Goal: Information Seeking & Learning: Learn about a topic

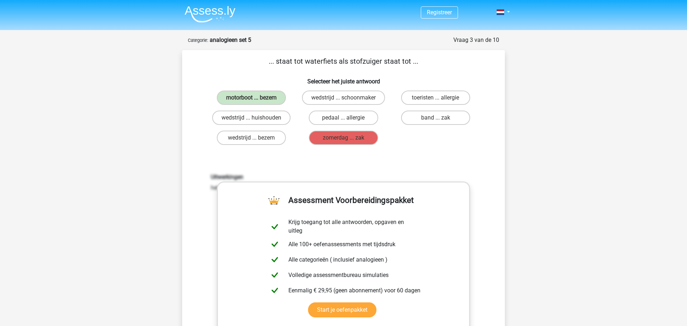
scroll to position [36, 0]
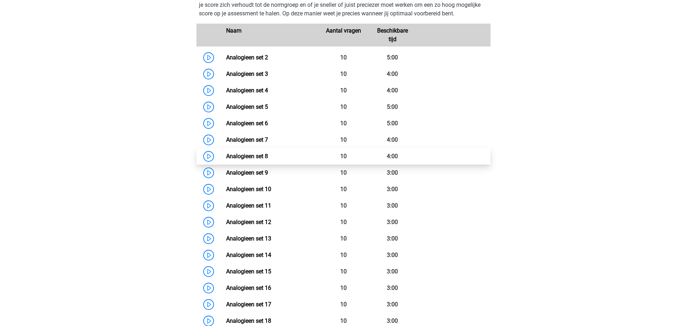
scroll to position [640, 0]
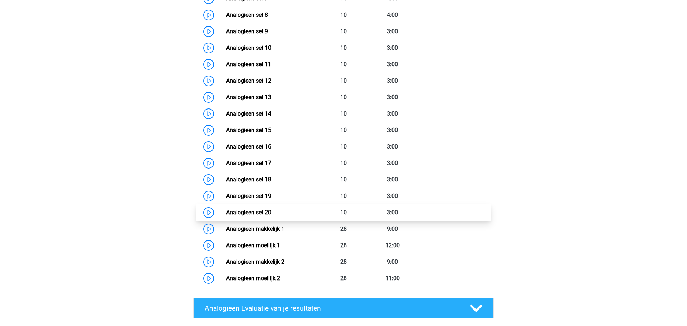
click at [262, 212] on link "Analogieen set 20" at bounding box center [248, 212] width 45 height 7
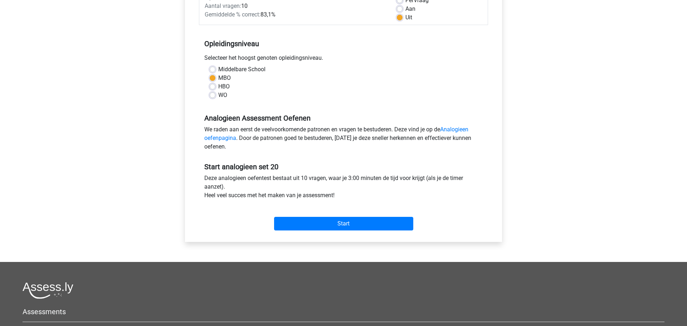
scroll to position [116, 0]
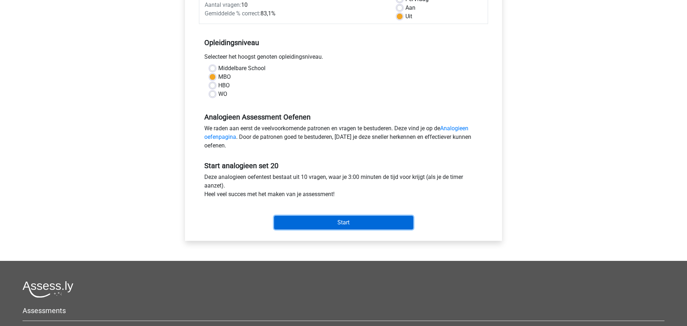
click at [335, 224] on input "Start" at bounding box center [343, 223] width 139 height 14
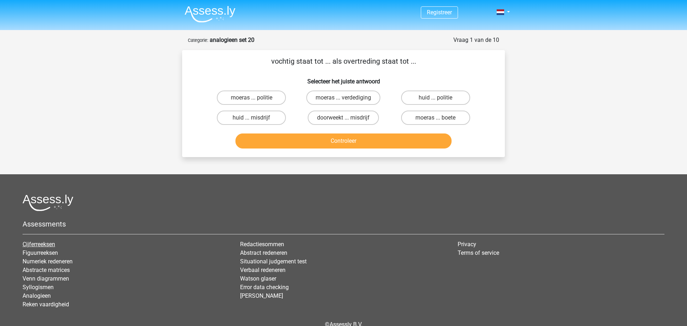
click at [43, 243] on link "Cijferreeksen" at bounding box center [39, 244] width 33 height 7
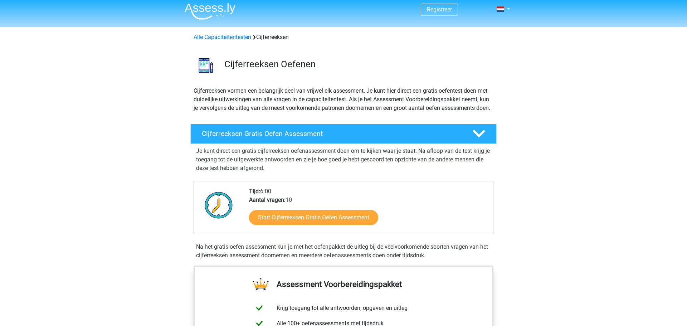
scroll to position [4, 0]
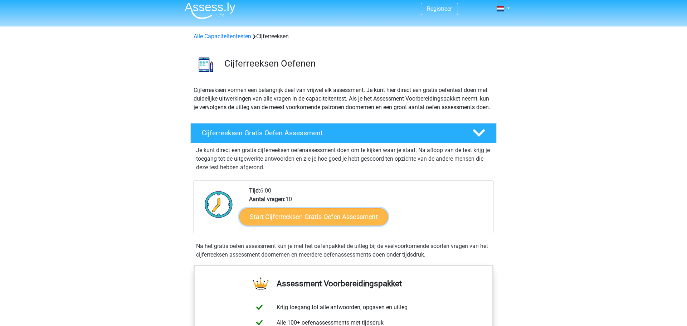
click at [331, 225] on link "Start Cijferreeksen Gratis Oefen Assessment" at bounding box center [313, 216] width 149 height 17
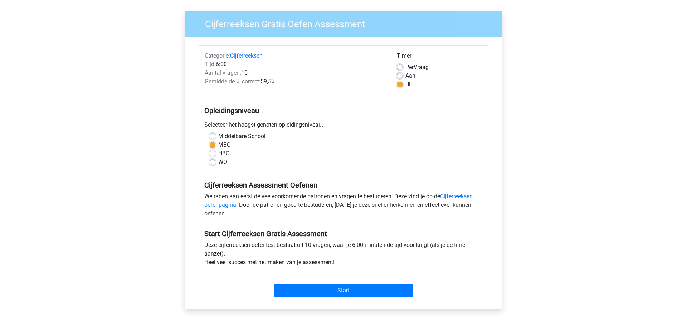
scroll to position [62, 0]
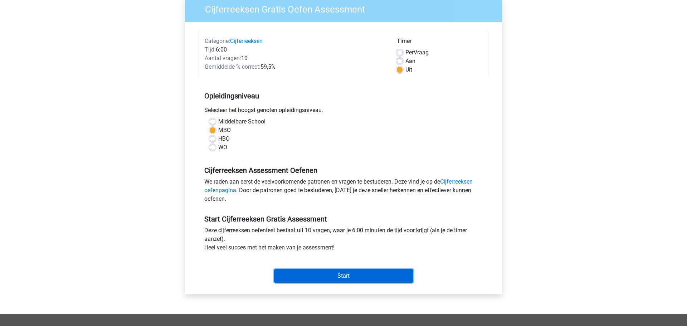
click at [350, 276] on input "Start" at bounding box center [343, 276] width 139 height 14
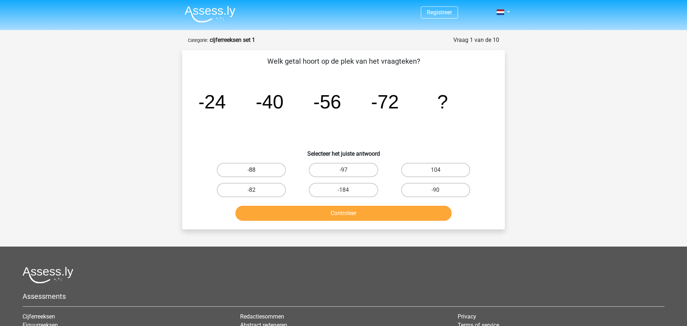
click at [257, 170] on label "-88" at bounding box center [251, 170] width 69 height 14
click at [256, 170] on input "-88" at bounding box center [254, 172] width 5 height 5
radio input "true"
click at [344, 213] on button "Controleer" at bounding box center [344, 213] width 217 height 15
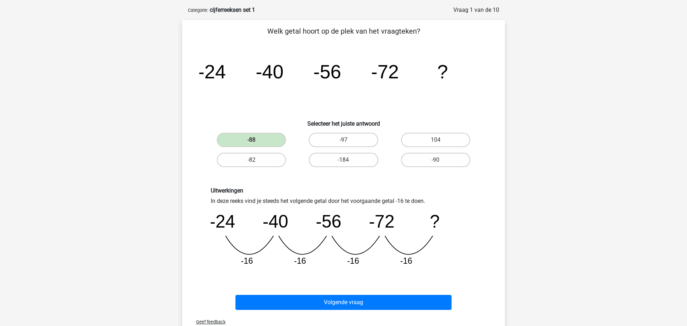
scroll to position [67, 0]
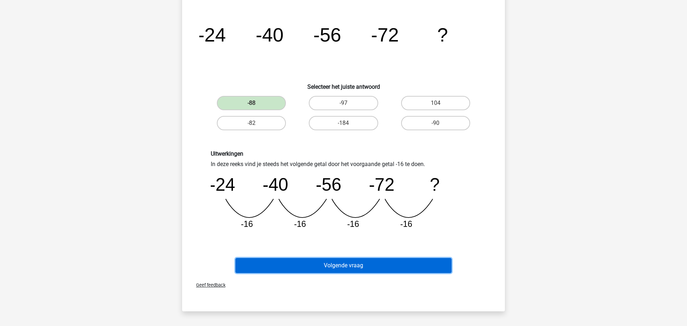
click at [349, 267] on button "Volgende vraag" at bounding box center [344, 265] width 217 height 15
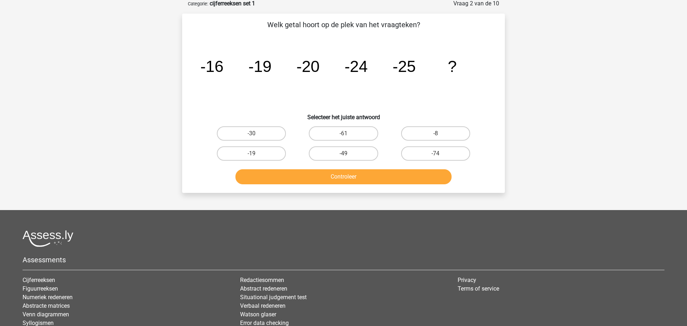
scroll to position [36, 0]
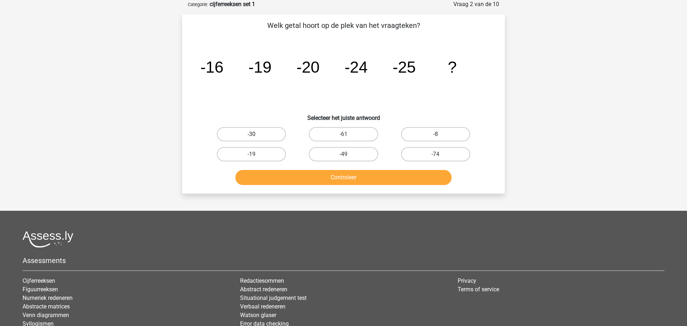
click at [261, 133] on label "-30" at bounding box center [251, 134] width 69 height 14
click at [256, 134] on input "-30" at bounding box center [254, 136] width 5 height 5
radio input "true"
click at [350, 176] on button "Controleer" at bounding box center [344, 177] width 217 height 15
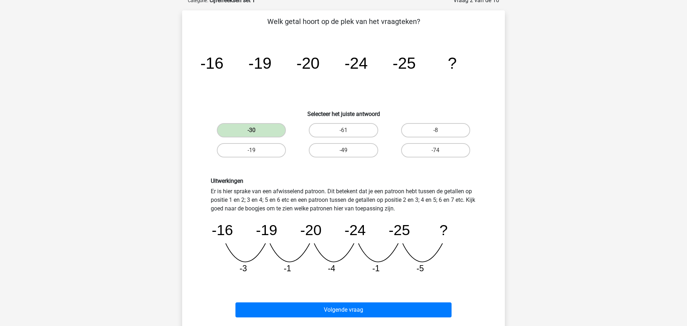
scroll to position [43, 0]
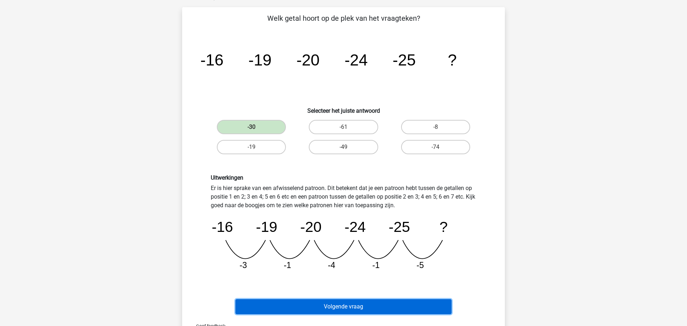
click at [350, 305] on button "Volgende vraag" at bounding box center [344, 306] width 217 height 15
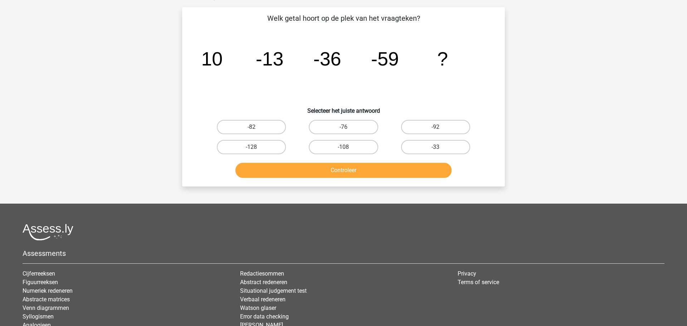
scroll to position [36, 0]
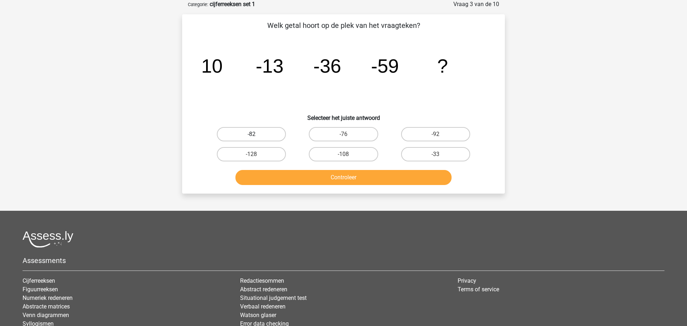
click at [256, 137] on label "-82" at bounding box center [251, 134] width 69 height 14
click at [256, 137] on input "-82" at bounding box center [254, 136] width 5 height 5
radio input "true"
click at [349, 178] on button "Controleer" at bounding box center [344, 177] width 217 height 15
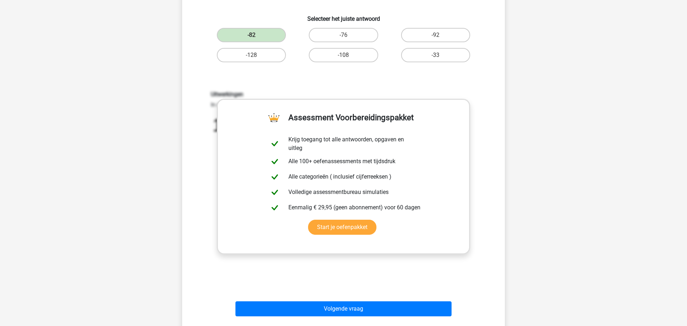
scroll to position [156, 0]
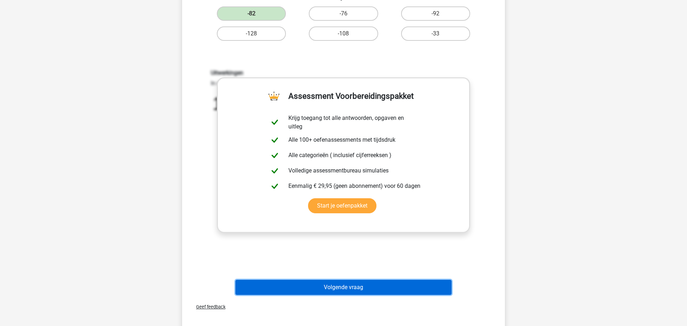
click at [345, 291] on button "Volgende vraag" at bounding box center [344, 287] width 217 height 15
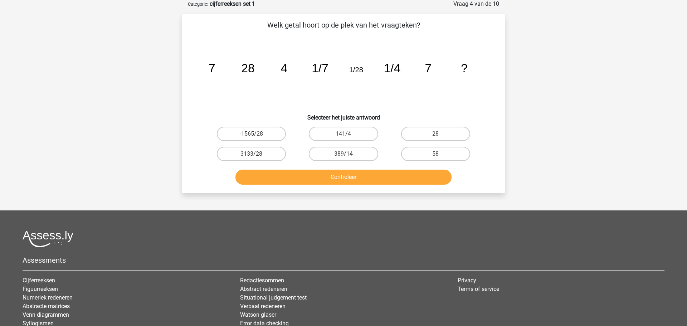
scroll to position [36, 0]
click at [346, 135] on input "141/4" at bounding box center [346, 136] width 5 height 5
radio input "true"
click at [361, 178] on button "Controleer" at bounding box center [344, 177] width 217 height 15
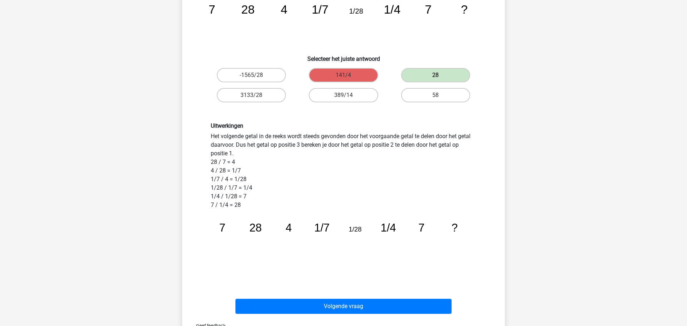
scroll to position [105, 0]
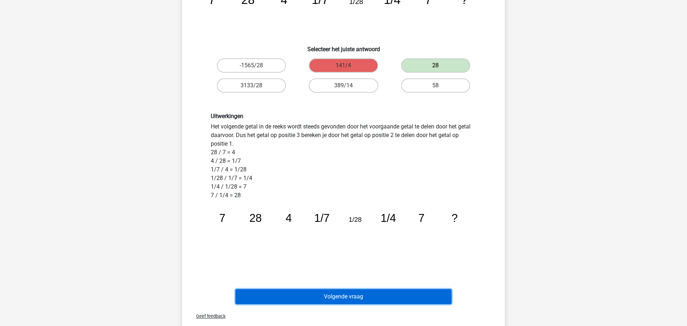
click at [359, 297] on button "Volgende vraag" at bounding box center [344, 296] width 217 height 15
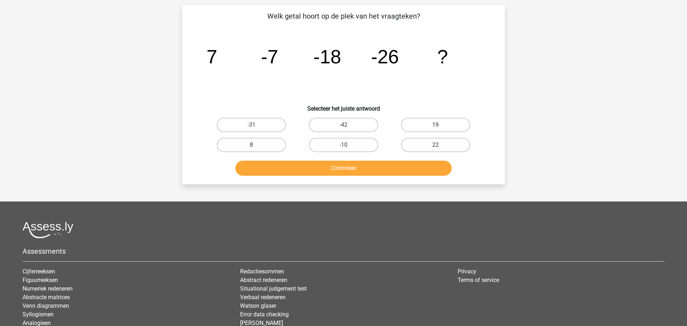
scroll to position [36, 0]
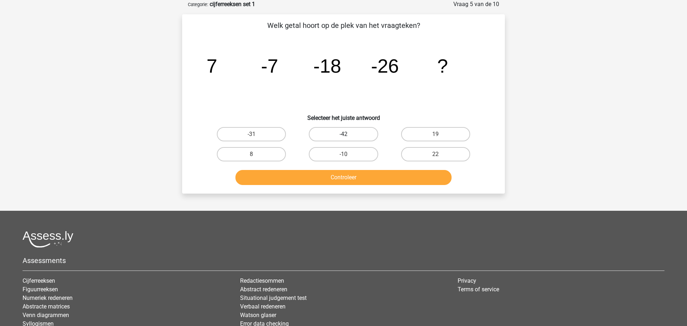
click at [351, 135] on label "-42" at bounding box center [343, 134] width 69 height 14
click at [348, 135] on input "-42" at bounding box center [346, 136] width 5 height 5
radio input "true"
click at [356, 176] on button "Controleer" at bounding box center [344, 177] width 217 height 15
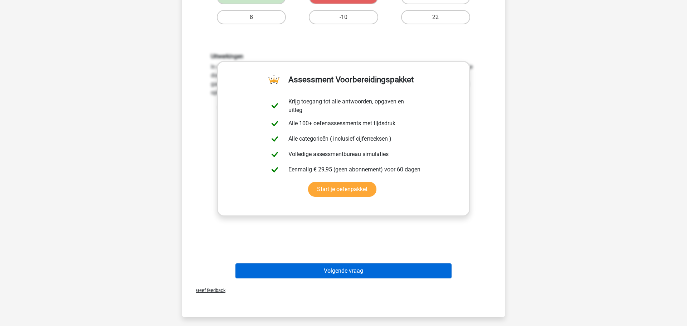
scroll to position [226, 0]
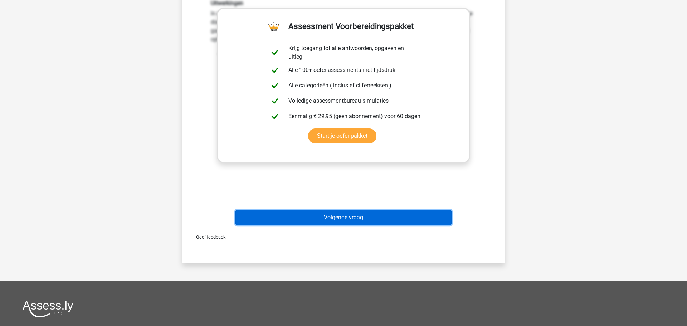
click at [364, 219] on button "Volgende vraag" at bounding box center [344, 217] width 217 height 15
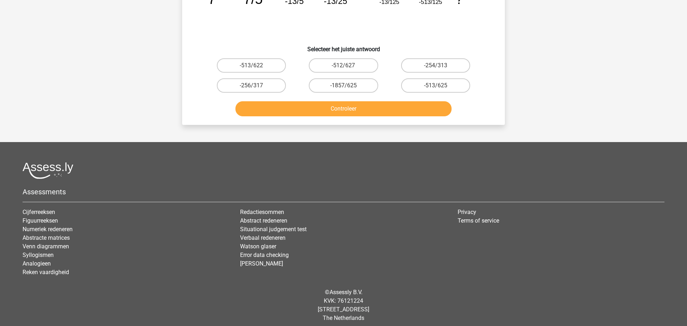
scroll to position [36, 0]
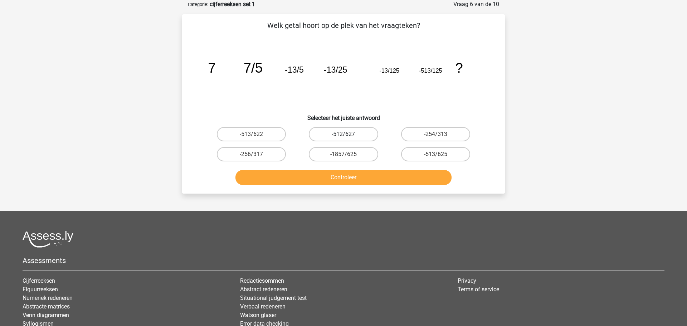
drag, startPoint x: 338, startPoint y: 133, endPoint x: 339, endPoint y: 141, distance: 8.0
click at [338, 134] on label "-512/627" at bounding box center [343, 134] width 69 height 14
click at [344, 134] on input "-512/627" at bounding box center [346, 136] width 5 height 5
radio input "true"
click at [349, 178] on button "Controleer" at bounding box center [344, 177] width 217 height 15
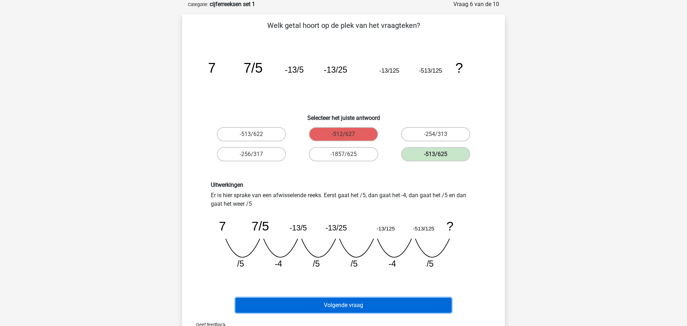
click at [349, 305] on button "Volgende vraag" at bounding box center [344, 305] width 217 height 15
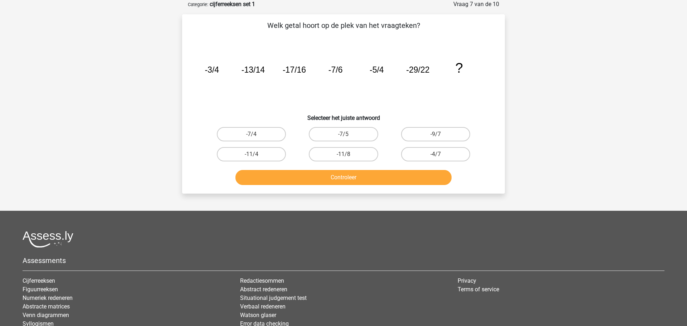
click at [354, 178] on button "Controleer" at bounding box center [344, 177] width 217 height 15
click at [263, 134] on label "-7/4" at bounding box center [251, 134] width 69 height 14
click at [256, 134] on input "-7/4" at bounding box center [254, 136] width 5 height 5
radio input "true"
click at [352, 174] on button "Controleer" at bounding box center [344, 177] width 217 height 15
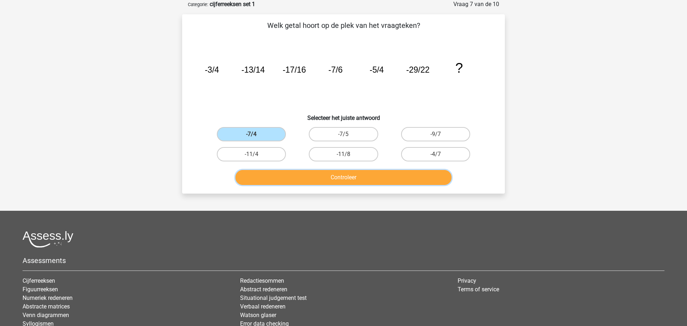
click at [351, 179] on button "Controleer" at bounding box center [344, 177] width 217 height 15
click at [345, 152] on div "-11/8" at bounding box center [343, 154] width 86 height 14
click at [349, 152] on label "-11/8" at bounding box center [343, 154] width 69 height 14
click at [348, 154] on input "-11/8" at bounding box center [346, 156] width 5 height 5
radio input "true"
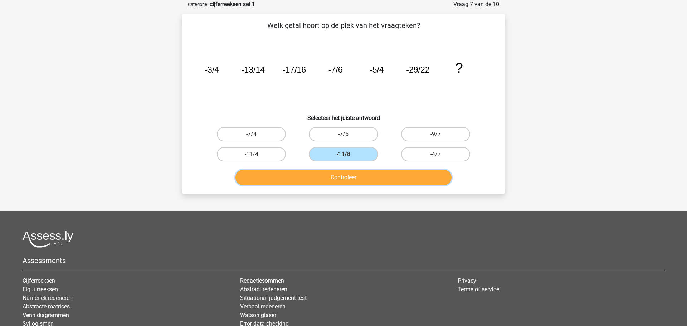
click at [348, 176] on button "Controleer" at bounding box center [344, 177] width 217 height 15
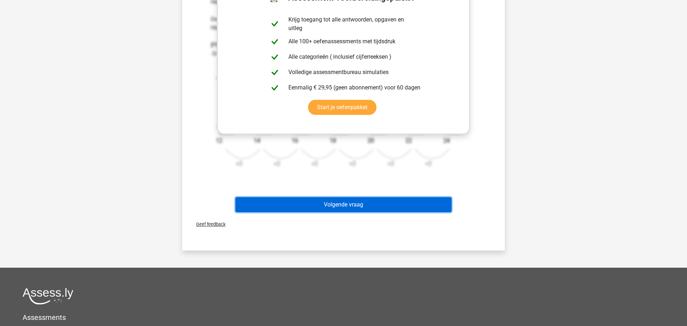
click at [347, 206] on button "Volgende vraag" at bounding box center [344, 204] width 217 height 15
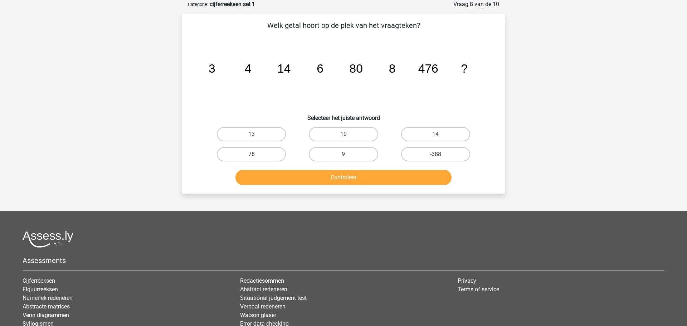
click at [344, 136] on input "10" at bounding box center [346, 136] width 5 height 5
radio input "true"
click at [353, 178] on button "Controleer" at bounding box center [344, 177] width 217 height 15
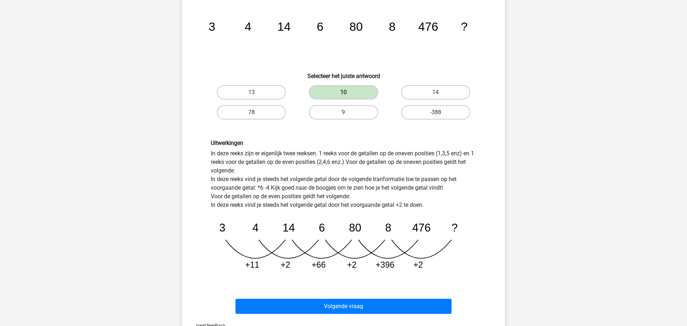
scroll to position [83, 0]
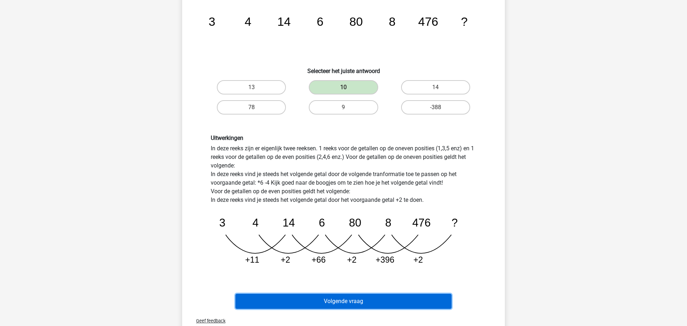
click at [360, 303] on button "Volgende vraag" at bounding box center [344, 301] width 217 height 15
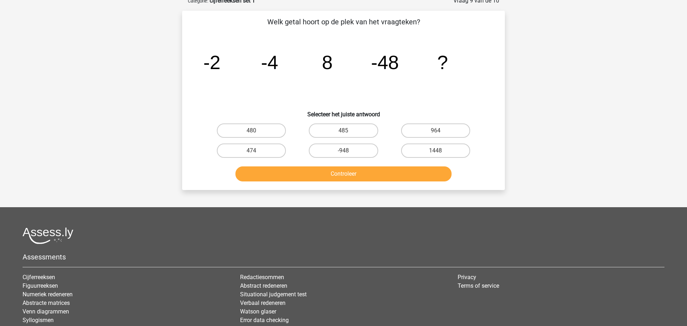
scroll to position [36, 0]
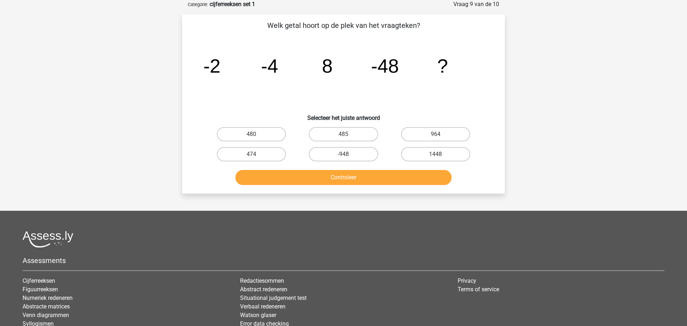
click at [354, 179] on button "Controleer" at bounding box center [344, 177] width 217 height 15
click at [348, 155] on label "-948" at bounding box center [343, 154] width 69 height 14
click at [348, 155] on input "-948" at bounding box center [346, 156] width 5 height 5
radio input "true"
click at [351, 176] on button "Controleer" at bounding box center [344, 177] width 217 height 15
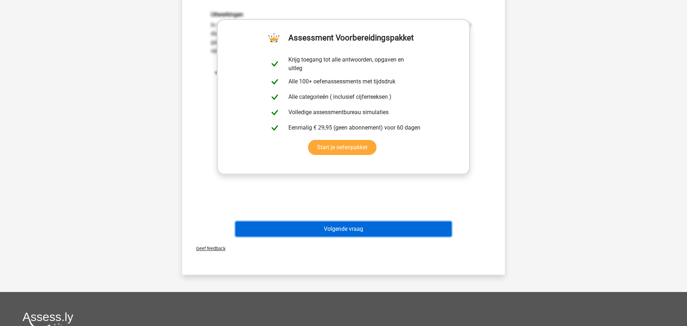
click at [343, 229] on button "Volgende vraag" at bounding box center [344, 229] width 217 height 15
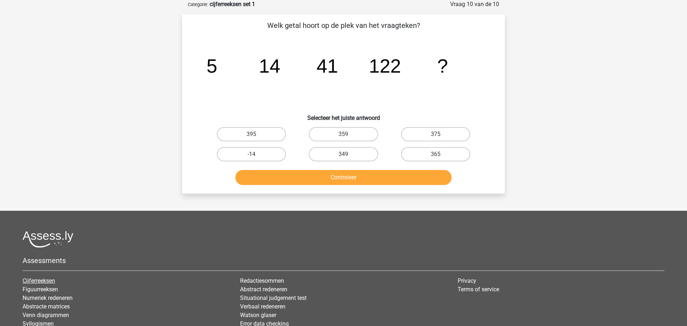
click at [55, 279] on link "Cijferreeksen" at bounding box center [39, 280] width 33 height 7
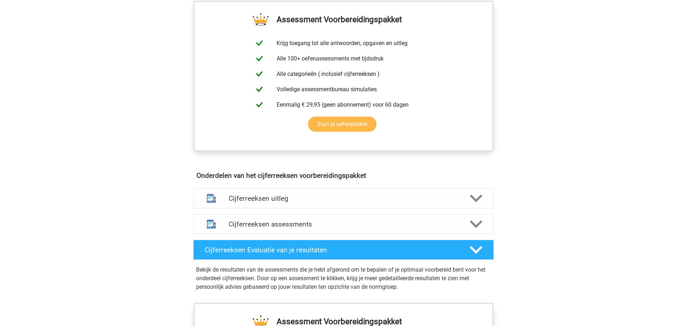
scroll to position [287, 0]
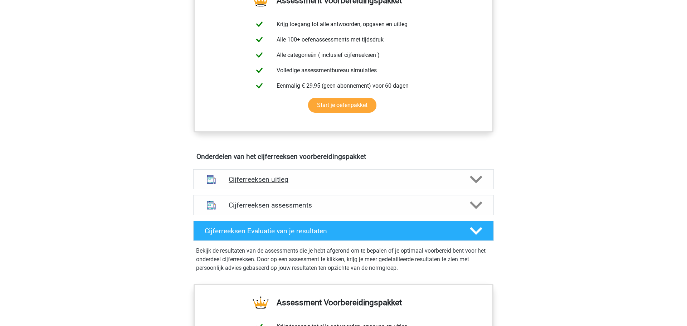
click at [266, 184] on h4 "Cijferreeksen uitleg" at bounding box center [344, 179] width 230 height 8
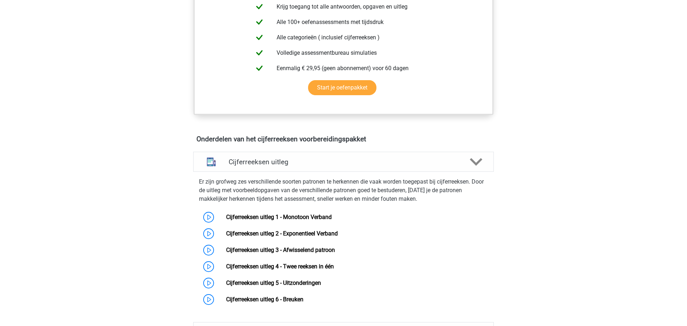
scroll to position [317, 0]
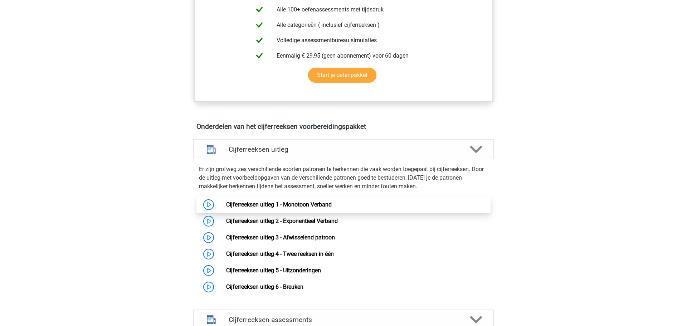
click at [270, 208] on link "Cijferreeksen uitleg 1 - Monotoon Verband" at bounding box center [279, 204] width 106 height 7
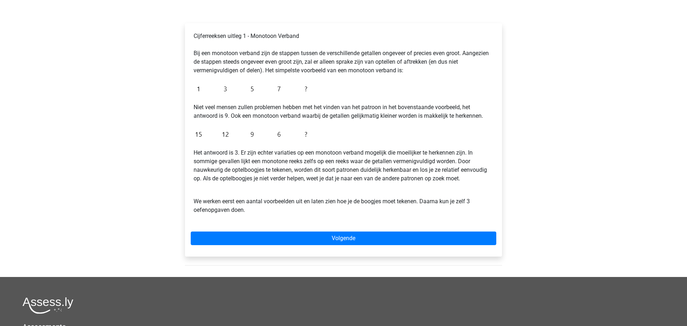
scroll to position [103, 0]
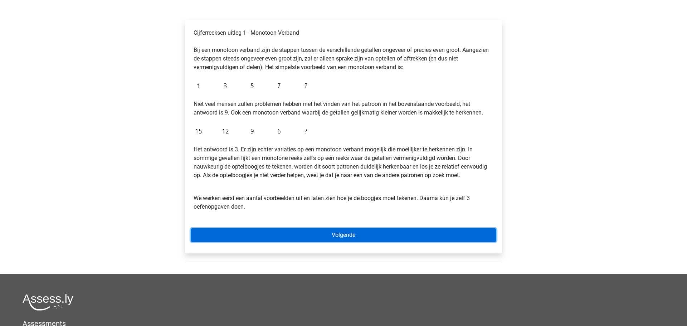
click at [348, 234] on link "Volgende" at bounding box center [344, 235] width 306 height 14
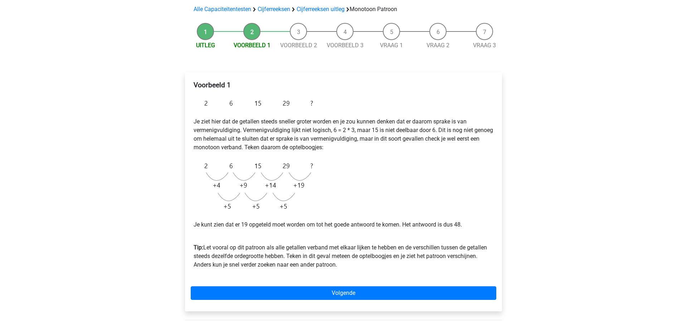
scroll to position [72, 0]
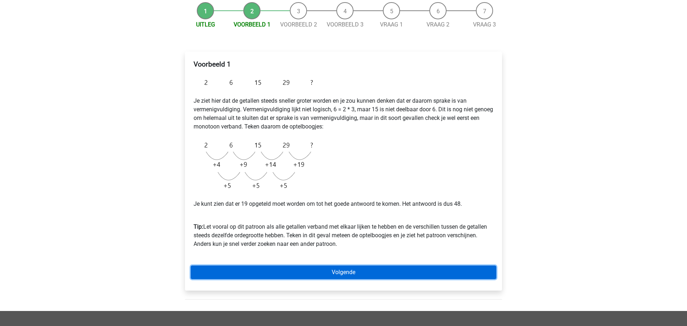
click at [353, 274] on link "Volgende" at bounding box center [344, 273] width 306 height 14
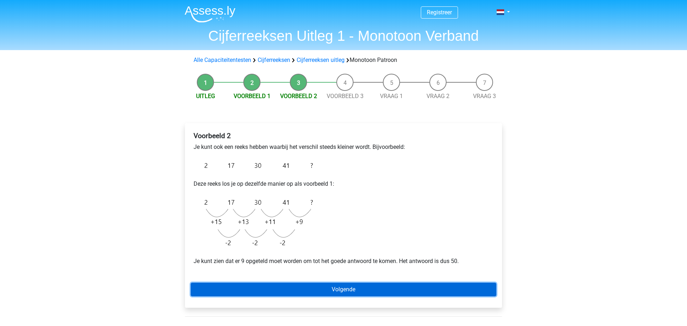
click at [361, 291] on link "Volgende" at bounding box center [344, 290] width 306 height 14
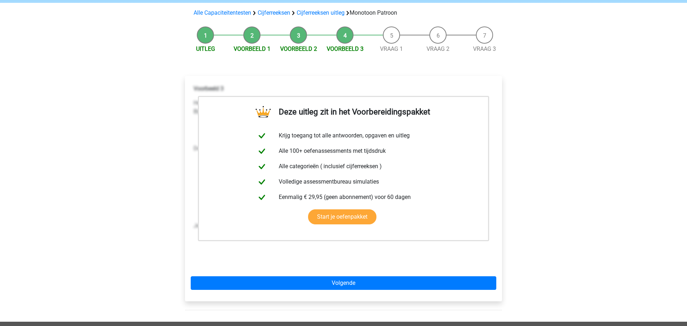
scroll to position [52, 0]
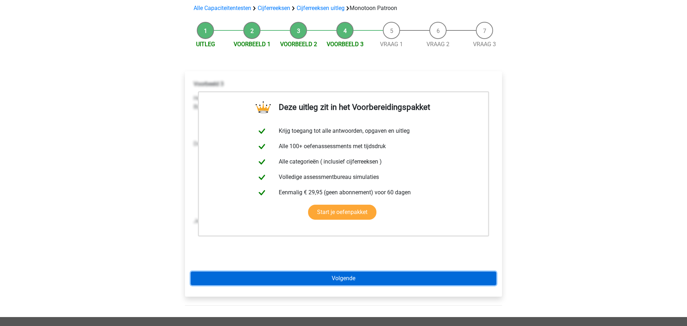
click at [346, 280] on link "Volgende" at bounding box center [344, 279] width 306 height 14
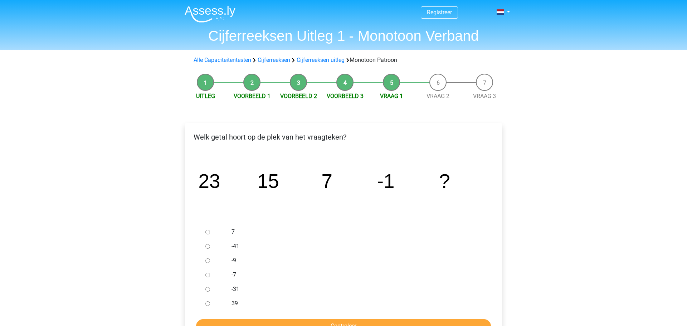
click at [207, 260] on input "-9" at bounding box center [207, 260] width 5 height 5
radio input "true"
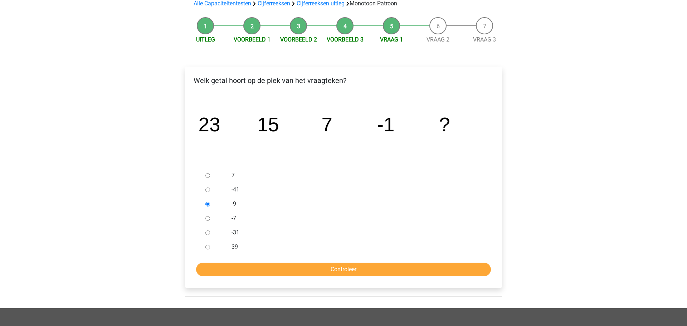
scroll to position [59, 0]
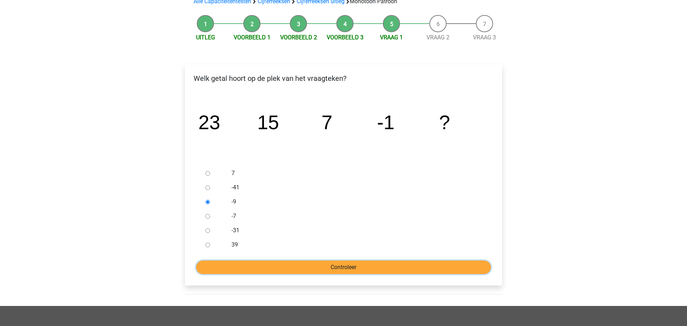
click at [356, 270] on input "Controleer" at bounding box center [343, 268] width 295 height 14
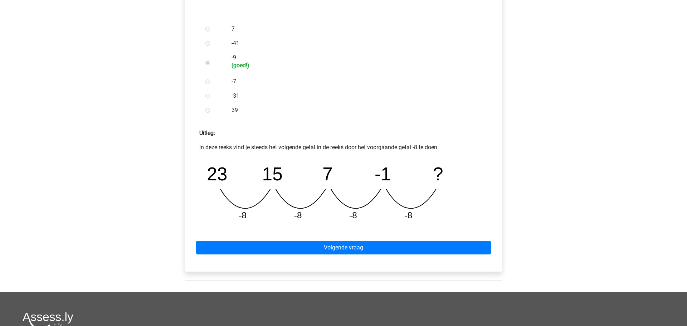
scroll to position [219, 0]
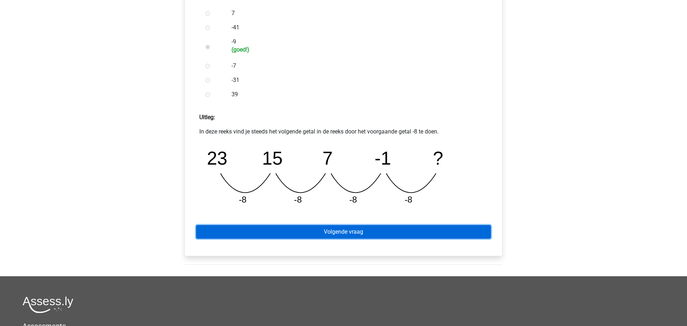
click at [352, 231] on link "Volgende vraag" at bounding box center [343, 232] width 295 height 14
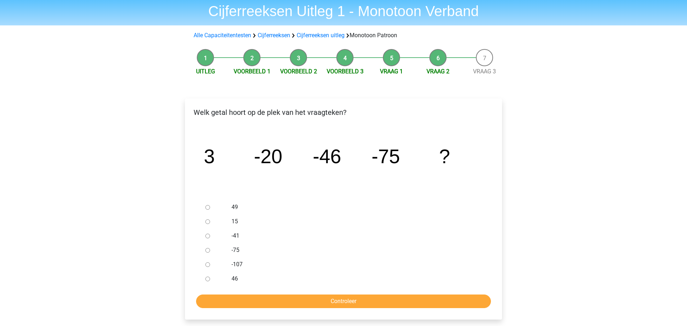
scroll to position [30, 0]
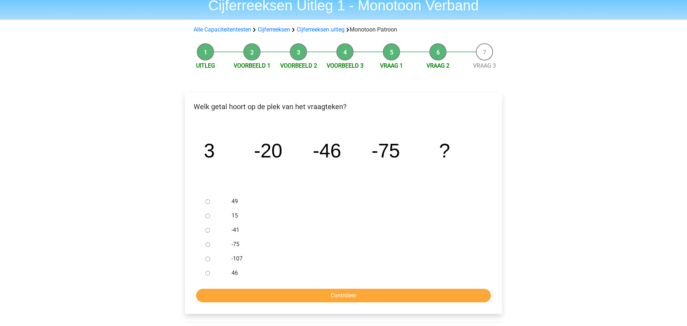
click at [208, 202] on input "49" at bounding box center [207, 201] width 5 height 5
radio input "true"
click at [346, 294] on input "Controleer" at bounding box center [343, 296] width 295 height 14
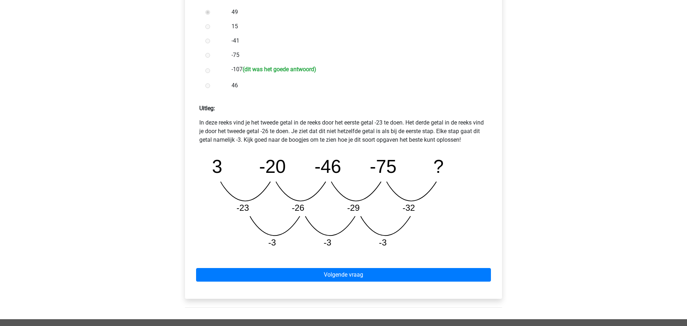
scroll to position [229, 0]
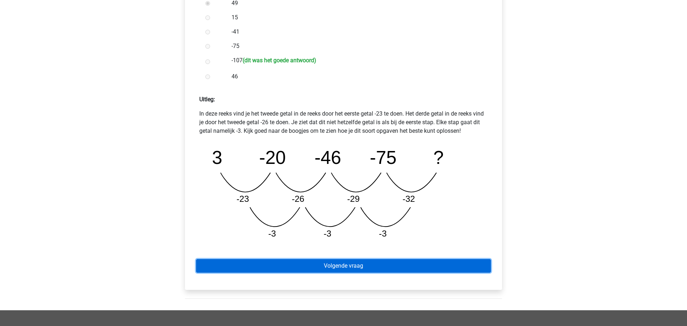
click at [348, 266] on link "Volgende vraag" at bounding box center [343, 266] width 295 height 14
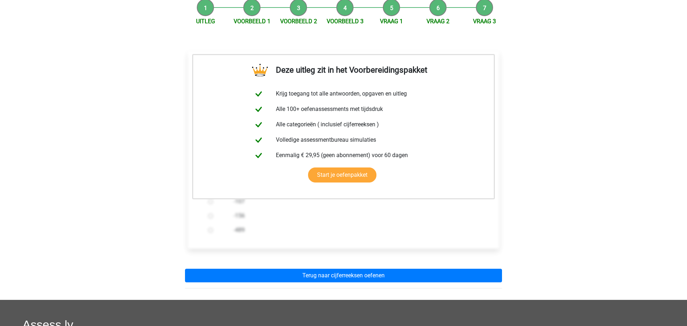
scroll to position [92, 0]
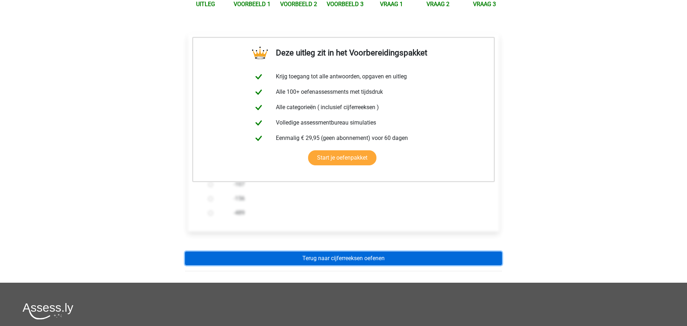
click at [341, 260] on link "Terug naar cijferreeksen oefenen" at bounding box center [343, 259] width 317 height 14
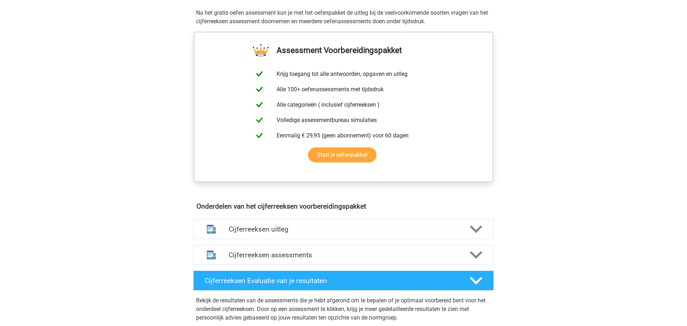
scroll to position [237, 0]
click at [314, 259] on h4 "Cijferreeksen assessments" at bounding box center [344, 255] width 230 height 8
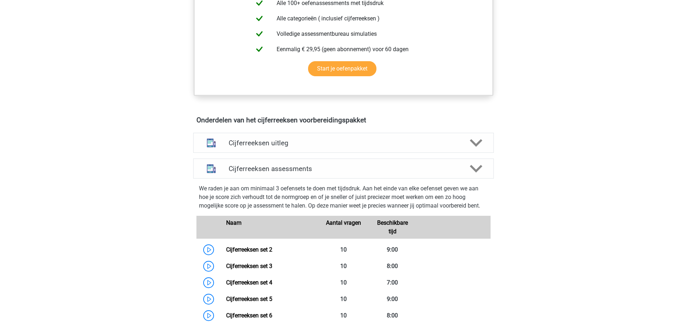
scroll to position [329, 0]
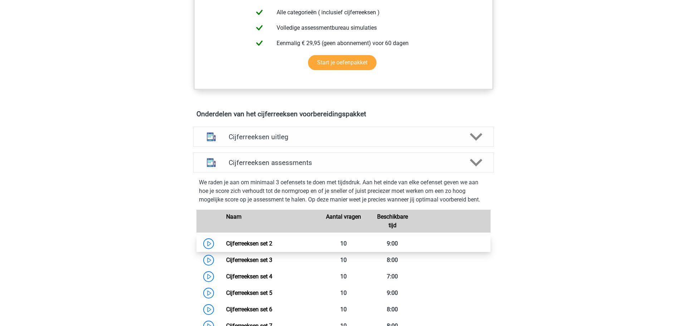
click at [257, 247] on link "Cijferreeksen set 2" at bounding box center [249, 243] width 46 height 7
click at [254, 167] on h4 "Cijferreeksen assessments" at bounding box center [344, 163] width 230 height 8
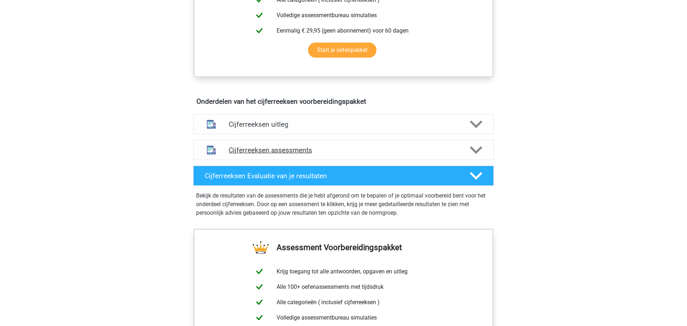
scroll to position [341, 0]
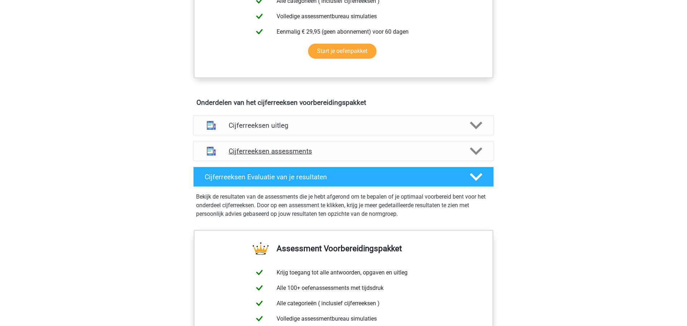
click at [251, 155] on h4 "Cijferreeksen assessments" at bounding box center [344, 151] width 230 height 8
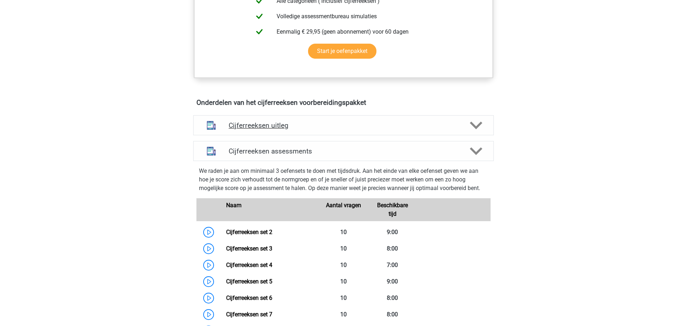
click at [246, 130] on h4 "Cijferreeksen uitleg" at bounding box center [344, 125] width 230 height 8
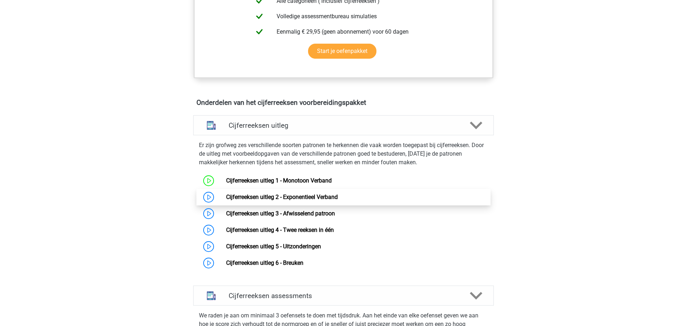
click at [270, 200] on link "Cijferreeksen uitleg 2 - Exponentieel Verband" at bounding box center [282, 197] width 112 height 7
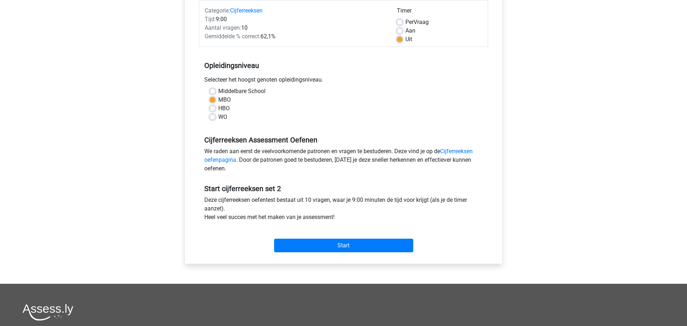
scroll to position [112, 0]
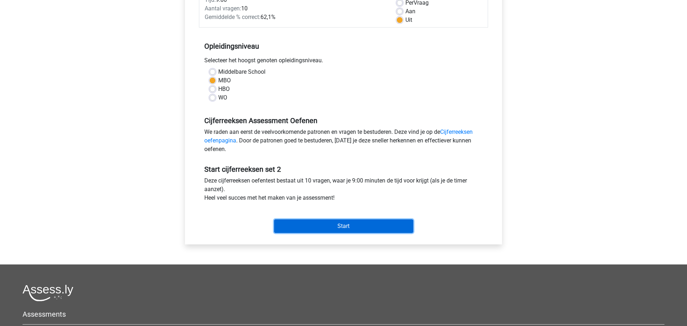
click at [340, 227] on input "Start" at bounding box center [343, 226] width 139 height 14
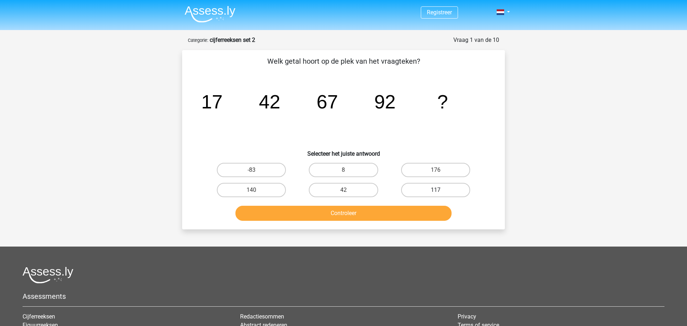
click at [437, 188] on label "117" at bounding box center [435, 190] width 69 height 14
click at [437, 190] on input "117" at bounding box center [438, 192] width 5 height 5
radio input "true"
click at [346, 213] on button "Controleer" at bounding box center [344, 213] width 217 height 15
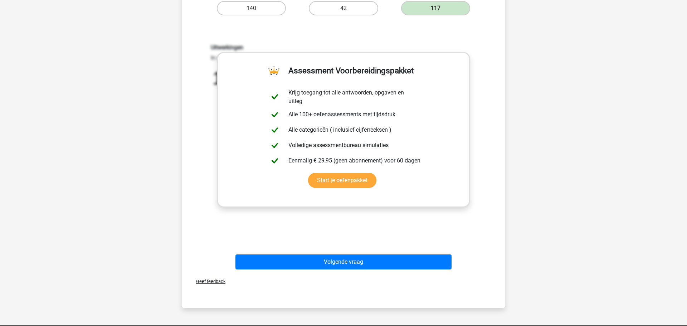
scroll to position [184, 0]
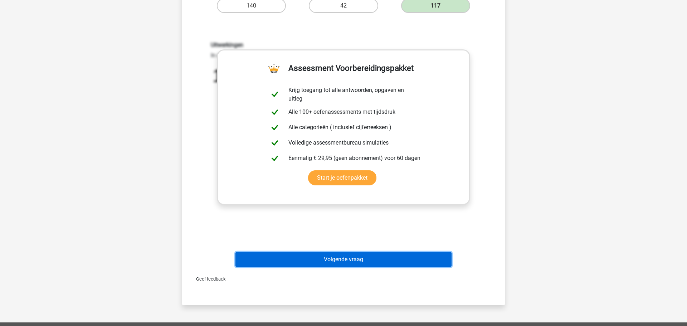
click at [348, 262] on button "Volgende vraag" at bounding box center [344, 259] width 217 height 15
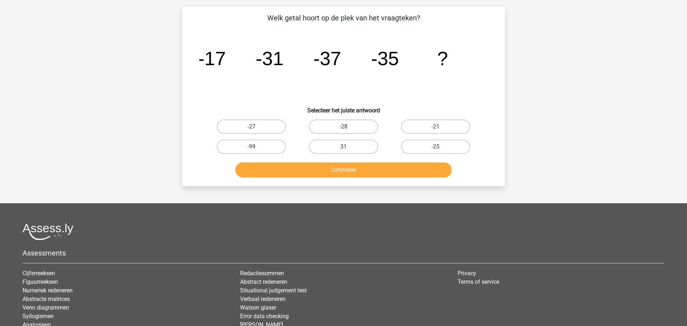
scroll to position [36, 0]
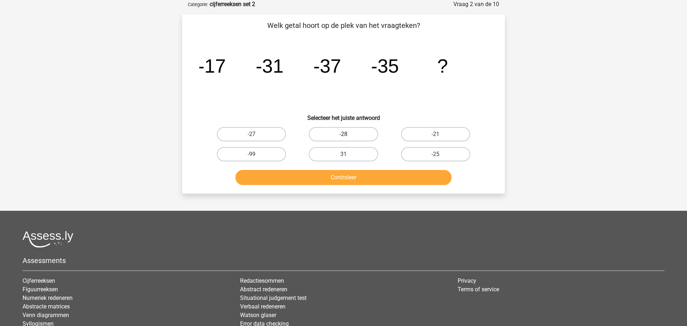
drag, startPoint x: 349, startPoint y: 134, endPoint x: 350, endPoint y: 137, distance: 3.7
click at [350, 135] on label "-28" at bounding box center [343, 134] width 69 height 14
click at [348, 135] on input "-28" at bounding box center [346, 136] width 5 height 5
radio input "true"
click at [350, 176] on button "Controleer" at bounding box center [344, 177] width 217 height 15
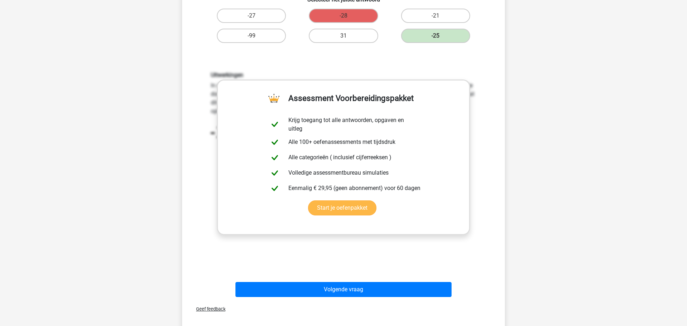
scroll to position [251, 0]
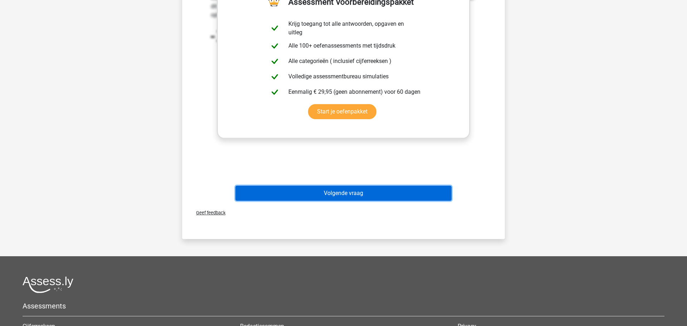
click at [346, 196] on button "Volgende vraag" at bounding box center [344, 193] width 217 height 15
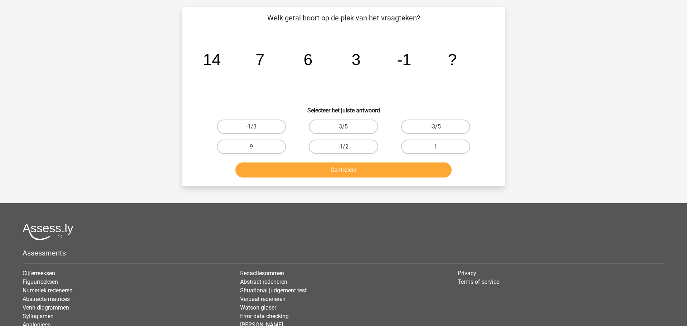
scroll to position [36, 0]
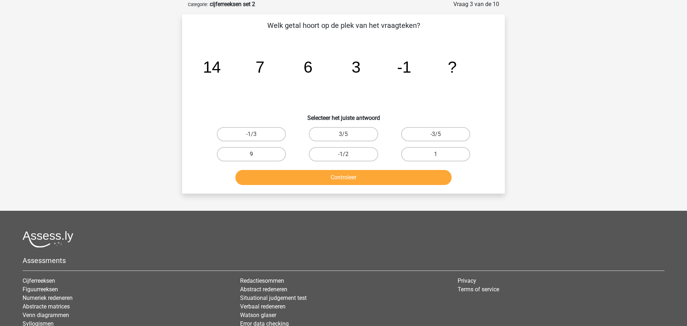
click at [259, 154] on label "9" at bounding box center [251, 154] width 69 height 14
click at [256, 154] on input "9" at bounding box center [254, 156] width 5 height 5
radio input "true"
click at [344, 177] on button "Controleer" at bounding box center [344, 177] width 217 height 15
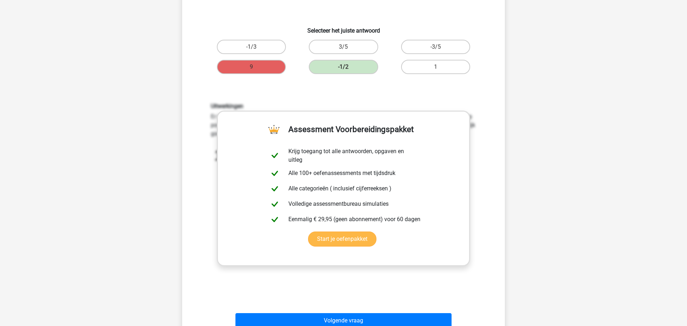
scroll to position [150, 0]
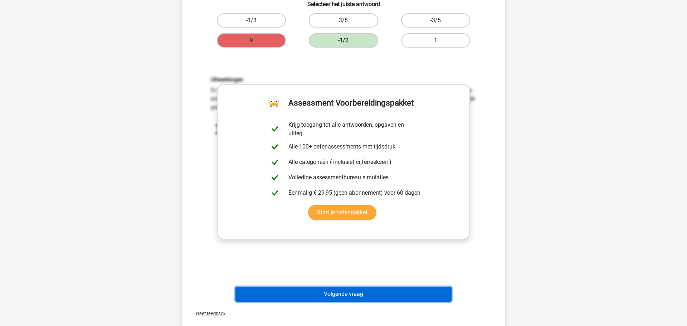
click at [343, 293] on button "Volgende vraag" at bounding box center [344, 294] width 217 height 15
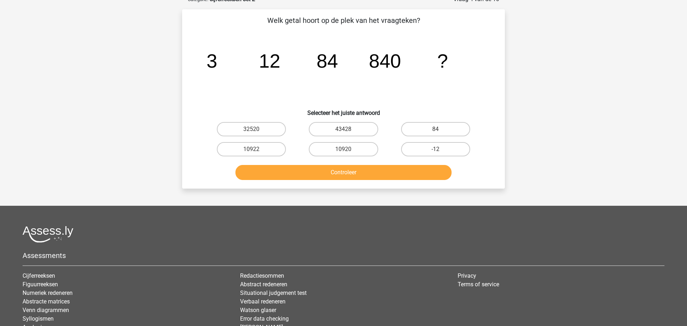
scroll to position [36, 0]
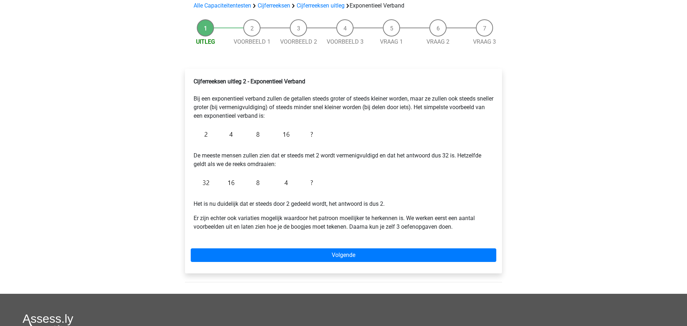
scroll to position [67, 0]
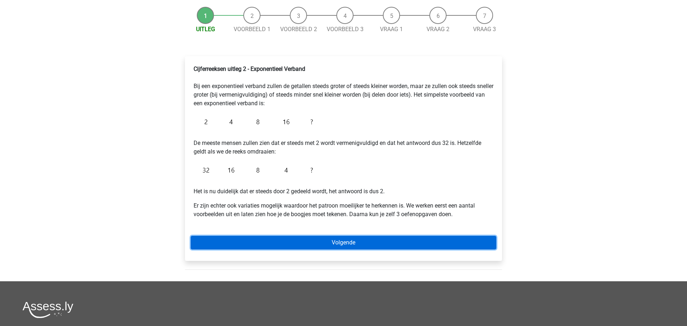
click at [347, 243] on link "Volgende" at bounding box center [344, 243] width 306 height 14
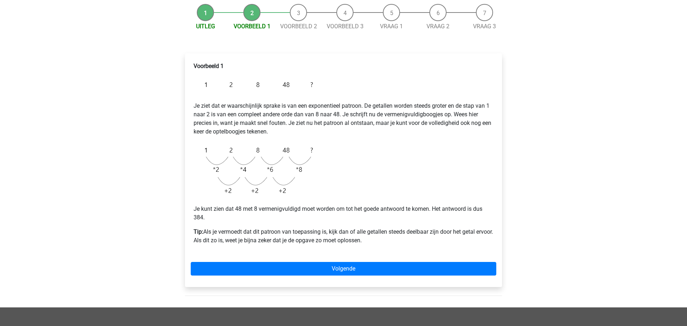
scroll to position [72, 0]
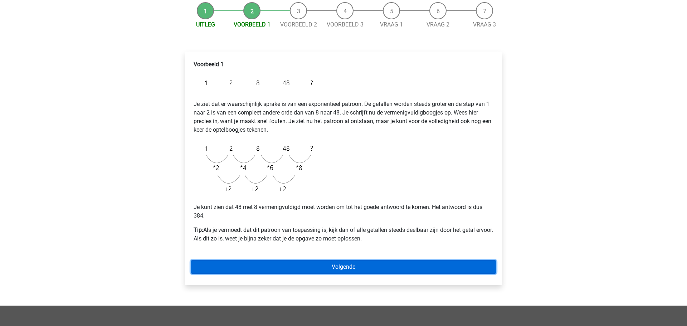
click at [353, 270] on link "Volgende" at bounding box center [344, 267] width 306 height 14
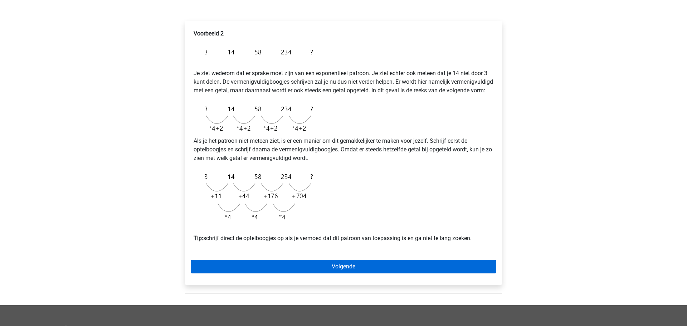
scroll to position [106, 0]
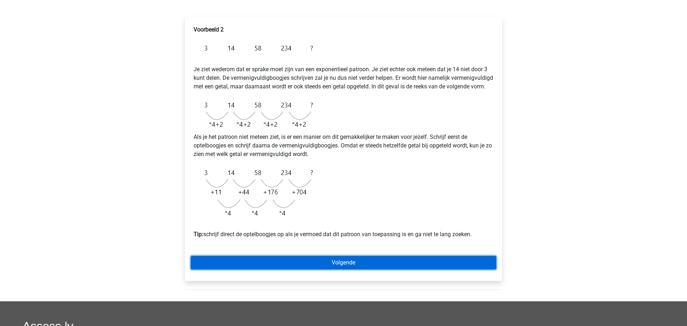
click at [350, 270] on link "Volgende" at bounding box center [344, 263] width 306 height 14
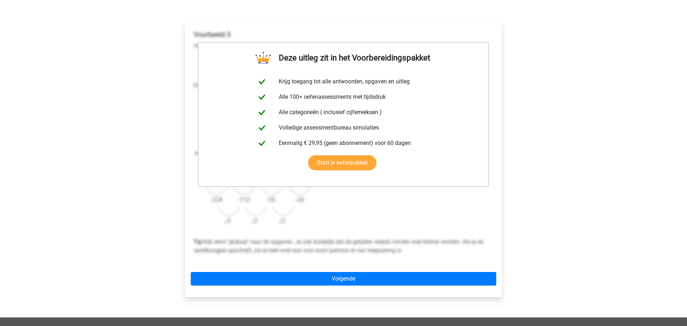
scroll to position [106, 0]
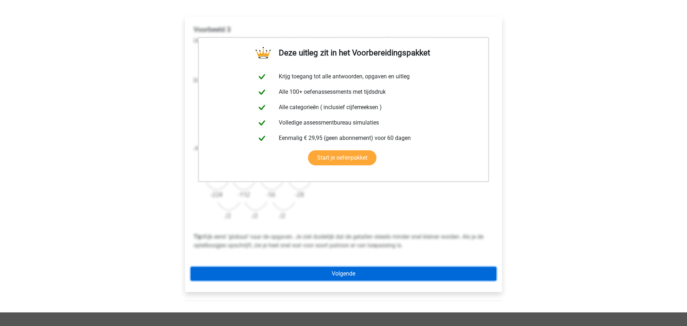
click at [354, 274] on link "Volgende" at bounding box center [344, 274] width 306 height 14
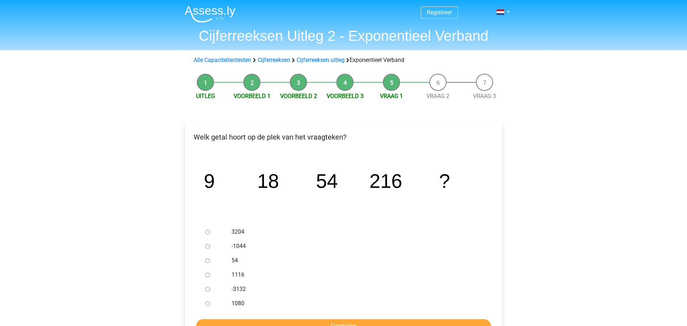
click at [207, 300] on div at bounding box center [215, 303] width 24 height 14
click at [208, 304] on input "1080" at bounding box center [207, 303] width 5 height 5
radio input "true"
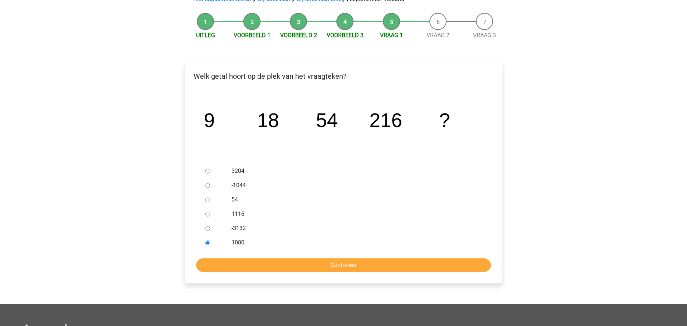
scroll to position [67, 0]
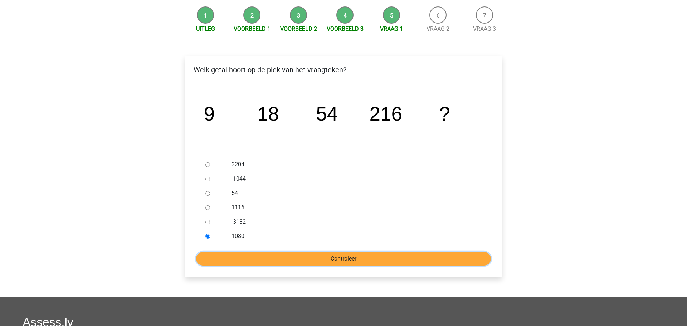
click at [343, 260] on input "Controleer" at bounding box center [343, 259] width 295 height 14
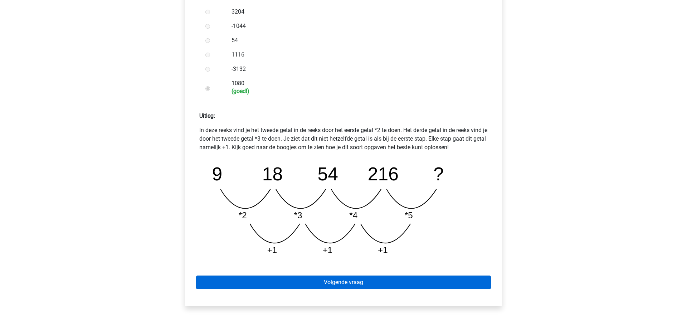
scroll to position [233, 0]
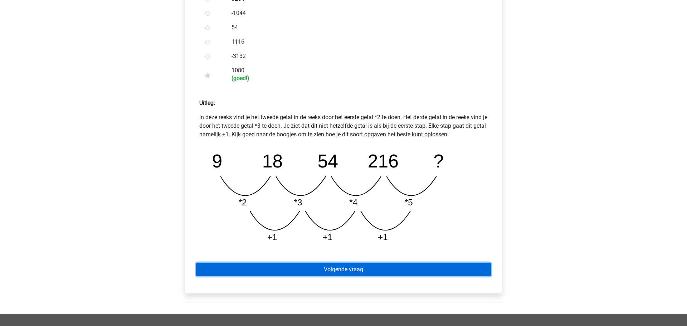
click at [349, 271] on link "Volgende vraag" at bounding box center [343, 270] width 295 height 14
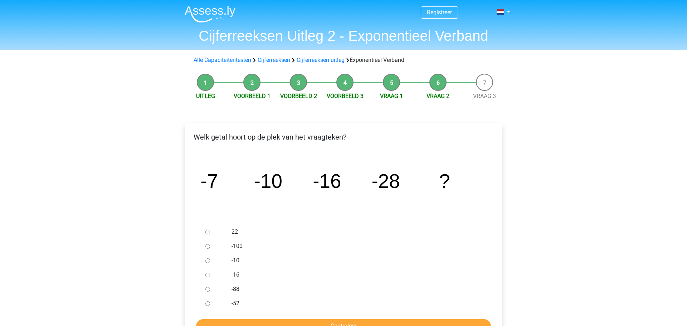
click at [208, 302] on input "-52" at bounding box center [207, 303] width 5 height 5
radio input "true"
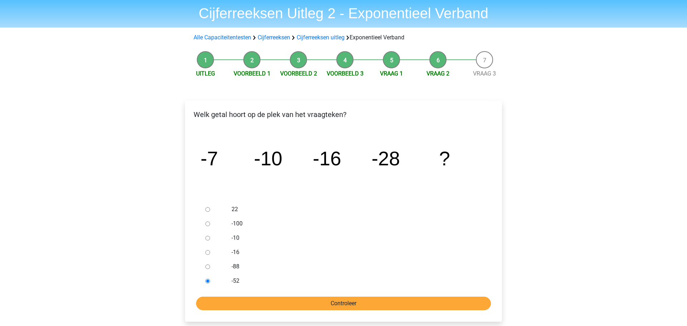
scroll to position [35, 0]
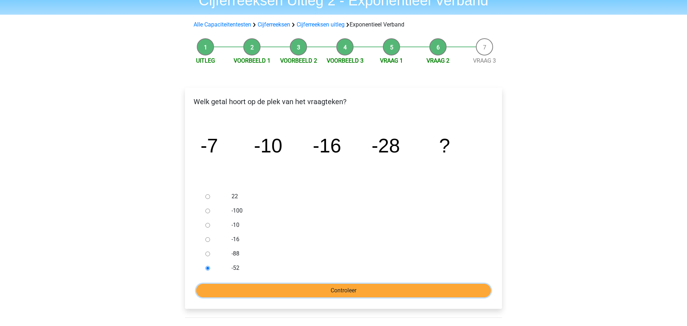
click at [344, 291] on input "Controleer" at bounding box center [343, 291] width 295 height 14
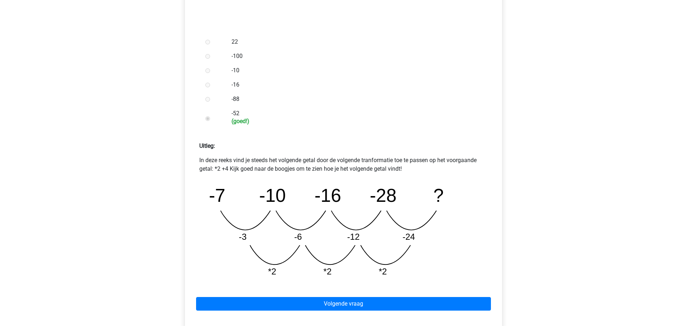
scroll to position [306, 0]
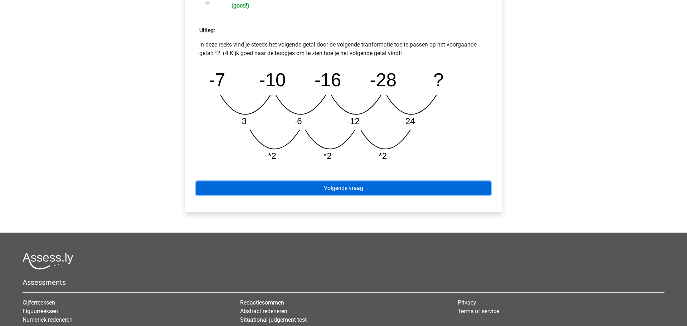
click at [337, 189] on link "Volgende vraag" at bounding box center [343, 188] width 295 height 14
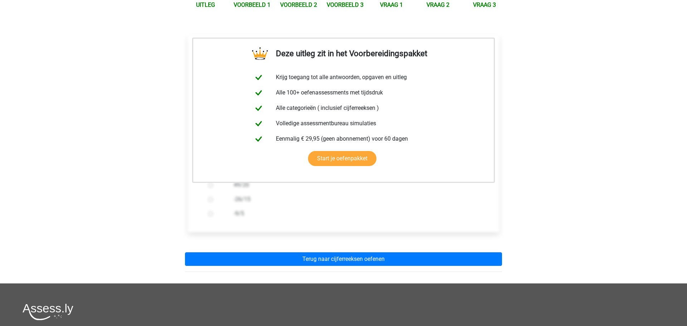
scroll to position [122, 0]
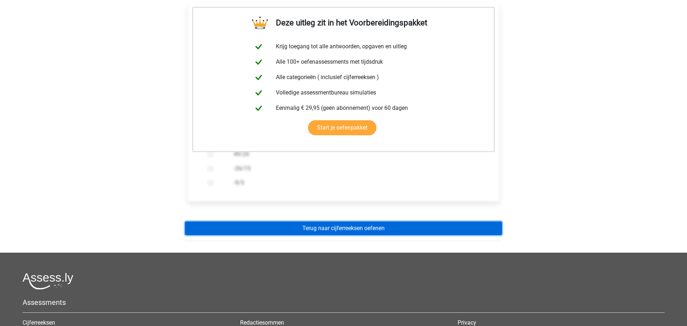
click at [333, 229] on link "Terug naar cijferreeksen oefenen" at bounding box center [343, 229] width 317 height 14
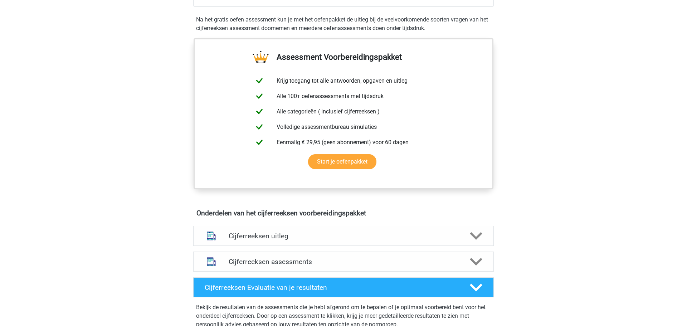
scroll to position [240, 0]
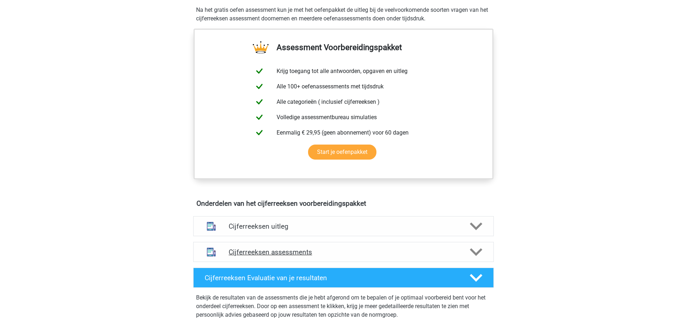
click at [298, 256] on h4 "Cijferreeksen assessments" at bounding box center [344, 252] width 230 height 8
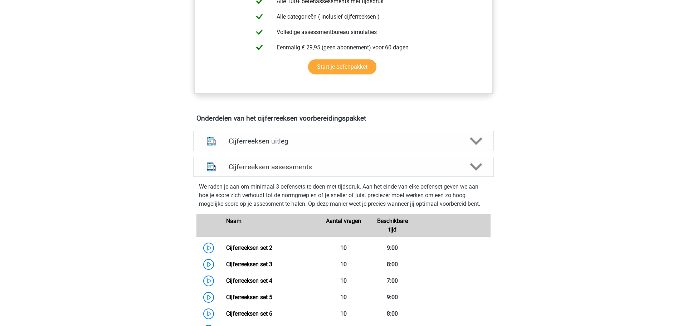
scroll to position [325, 0]
click at [267, 171] on h4 "Cijferreeksen assessments" at bounding box center [344, 166] width 230 height 8
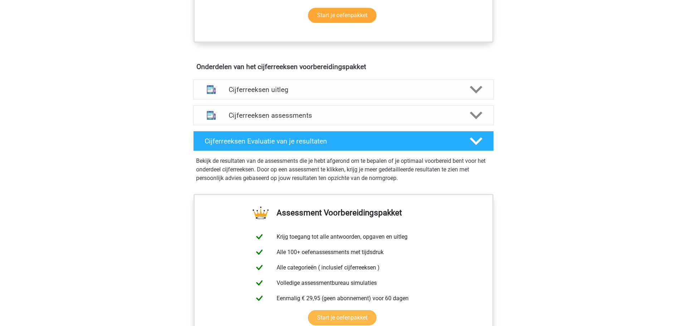
scroll to position [357, 0]
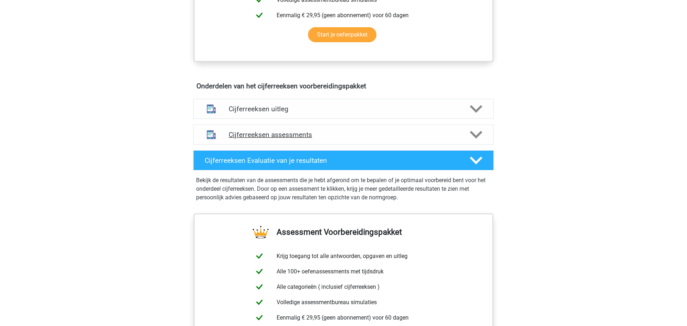
click at [253, 145] on div "Cijferreeksen assessments" at bounding box center [343, 135] width 301 height 20
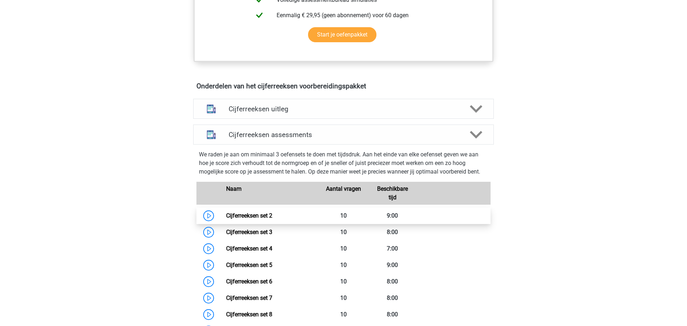
click at [264, 219] on link "Cijferreeksen set 2" at bounding box center [249, 215] width 46 height 7
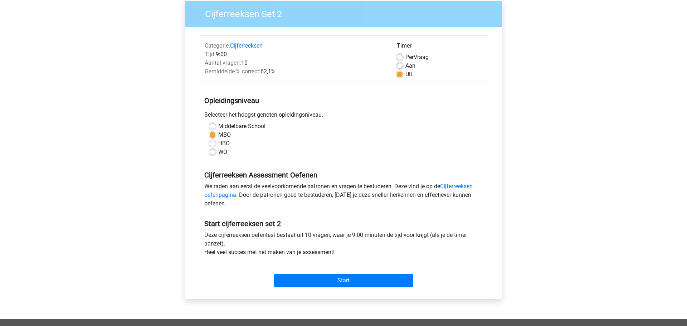
scroll to position [61, 0]
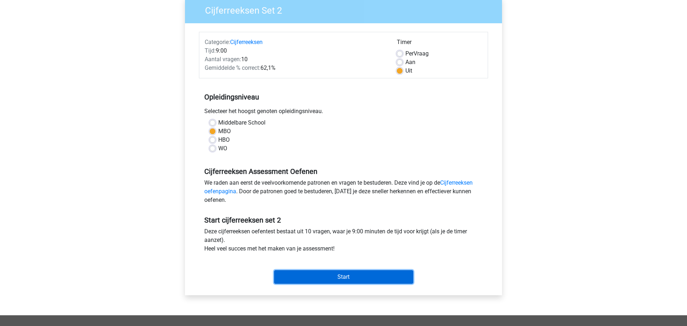
click at [345, 278] on input "Start" at bounding box center [343, 277] width 139 height 14
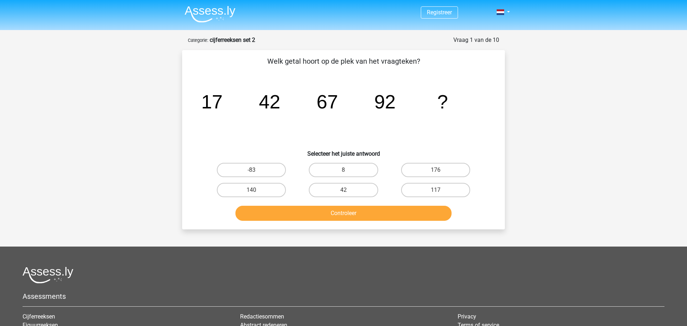
click at [439, 190] on div "117" at bounding box center [436, 190] width 86 height 14
click at [437, 189] on label "117" at bounding box center [435, 190] width 69 height 14
click at [437, 190] on input "117" at bounding box center [438, 192] width 5 height 5
radio input "true"
click at [348, 214] on button "Controleer" at bounding box center [344, 213] width 217 height 15
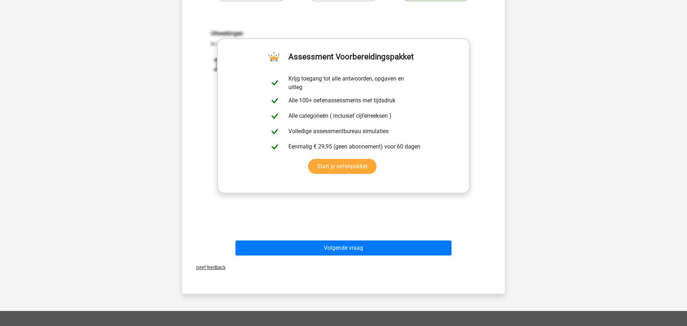
scroll to position [202, 0]
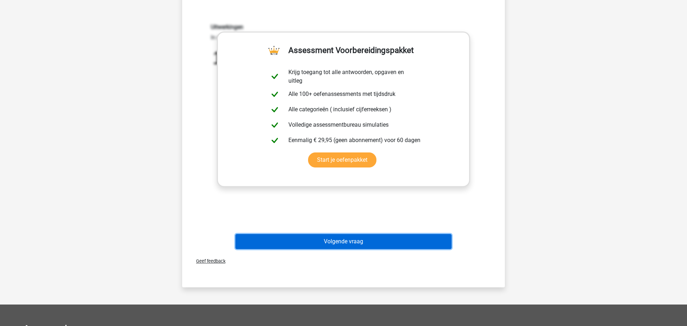
click at [346, 243] on button "Volgende vraag" at bounding box center [344, 241] width 217 height 15
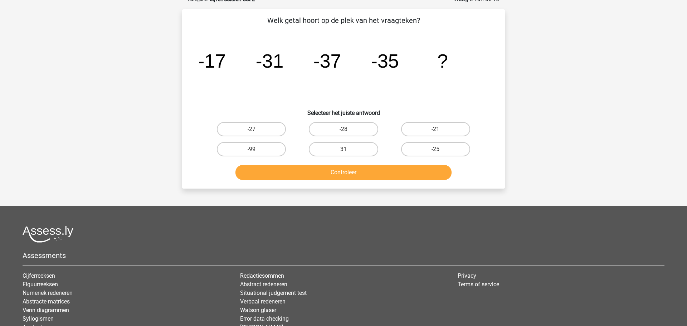
scroll to position [36, 0]
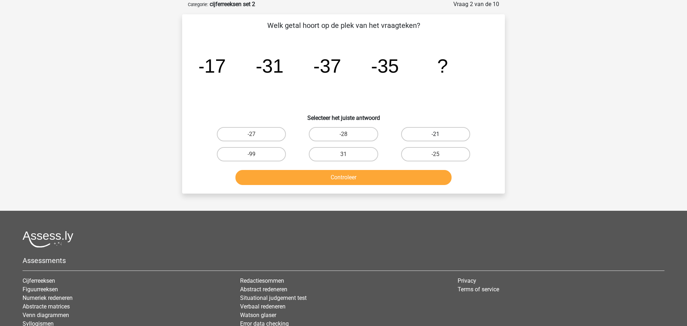
click at [435, 136] on label "-21" at bounding box center [435, 134] width 69 height 14
click at [436, 136] on input "-21" at bounding box center [438, 136] width 5 height 5
radio input "true"
click at [344, 180] on button "Controleer" at bounding box center [344, 177] width 217 height 15
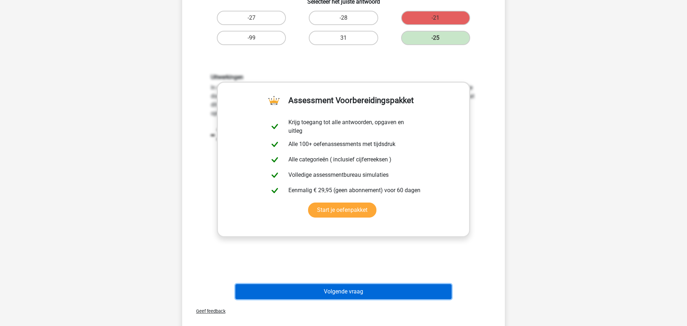
click at [347, 290] on button "Volgende vraag" at bounding box center [344, 291] width 217 height 15
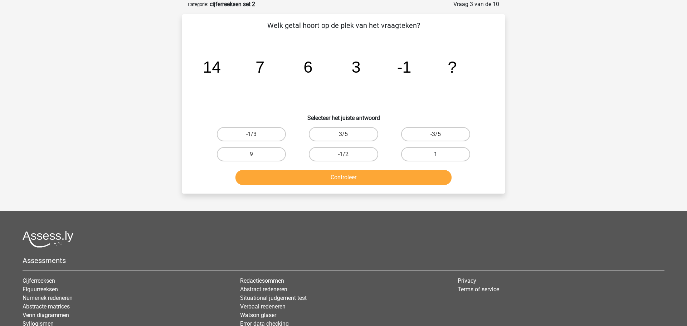
click at [437, 151] on label "1" at bounding box center [435, 154] width 69 height 14
click at [437, 154] on input "1" at bounding box center [438, 156] width 5 height 5
radio input "true"
click at [361, 178] on button "Controleer" at bounding box center [344, 177] width 217 height 15
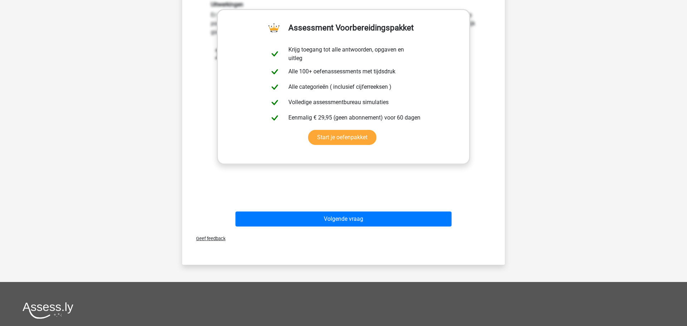
scroll to position [230, 0]
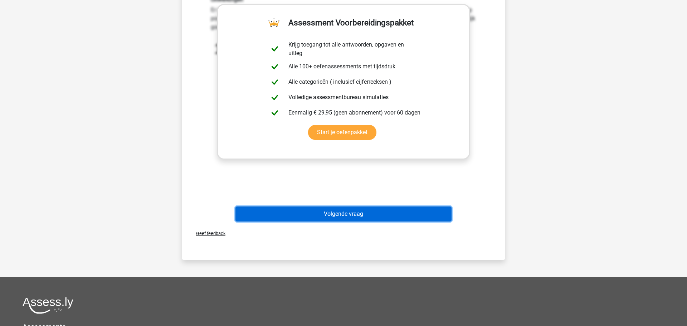
click at [348, 214] on button "Volgende vraag" at bounding box center [344, 214] width 217 height 15
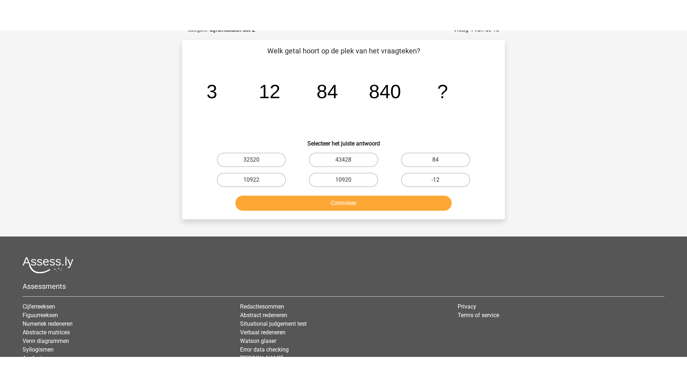
scroll to position [36, 0]
